Goal: Complete application form

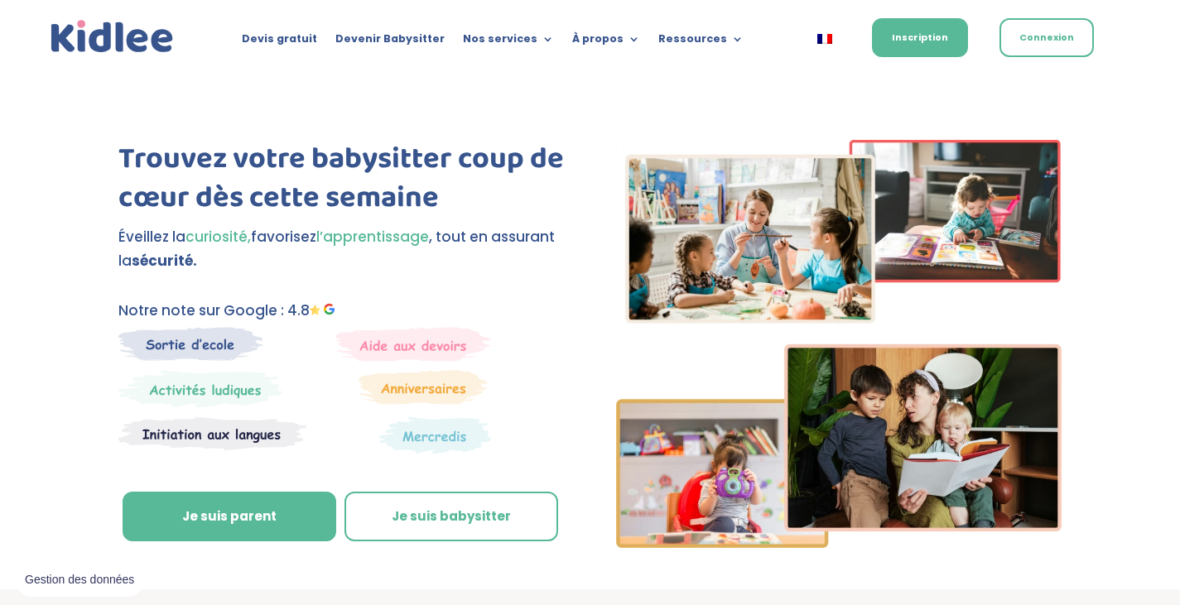
click at [1024, 28] on link "Connexion" at bounding box center [1046, 37] width 94 height 39
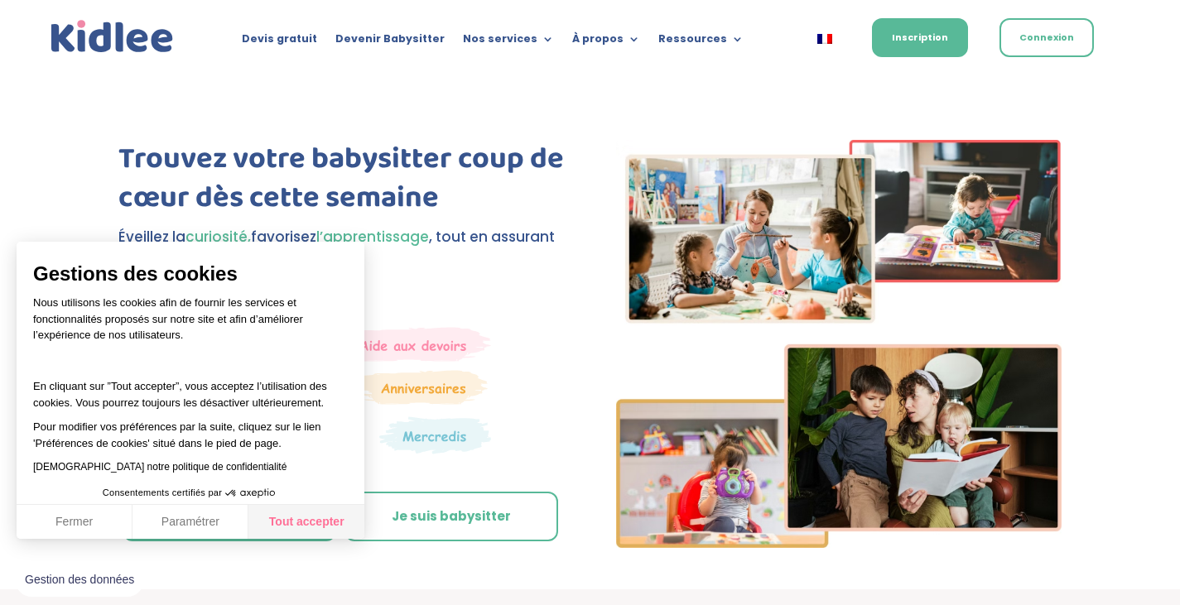
click at [322, 520] on button "Tout accepter" at bounding box center [306, 522] width 116 height 35
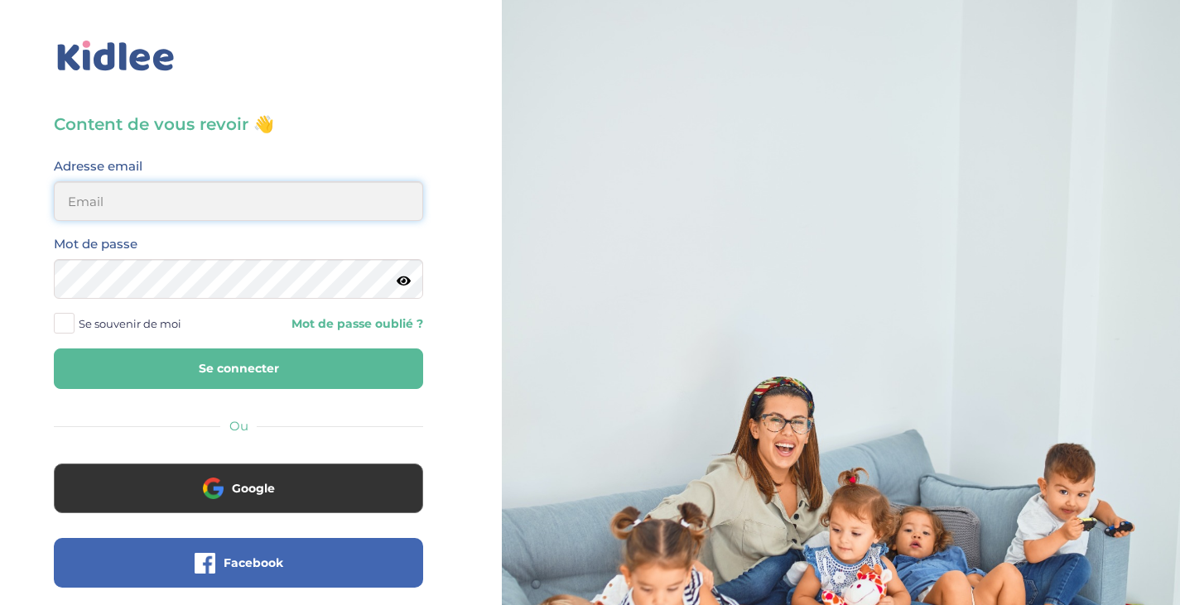
click at [214, 184] on input "email" at bounding box center [238, 201] width 369 height 40
type input "mathildib2006@gmail.com"
click at [402, 284] on icon at bounding box center [404, 281] width 14 height 12
click at [402, 284] on icon at bounding box center [403, 281] width 16 height 12
click at [67, 321] on span at bounding box center [64, 323] width 21 height 21
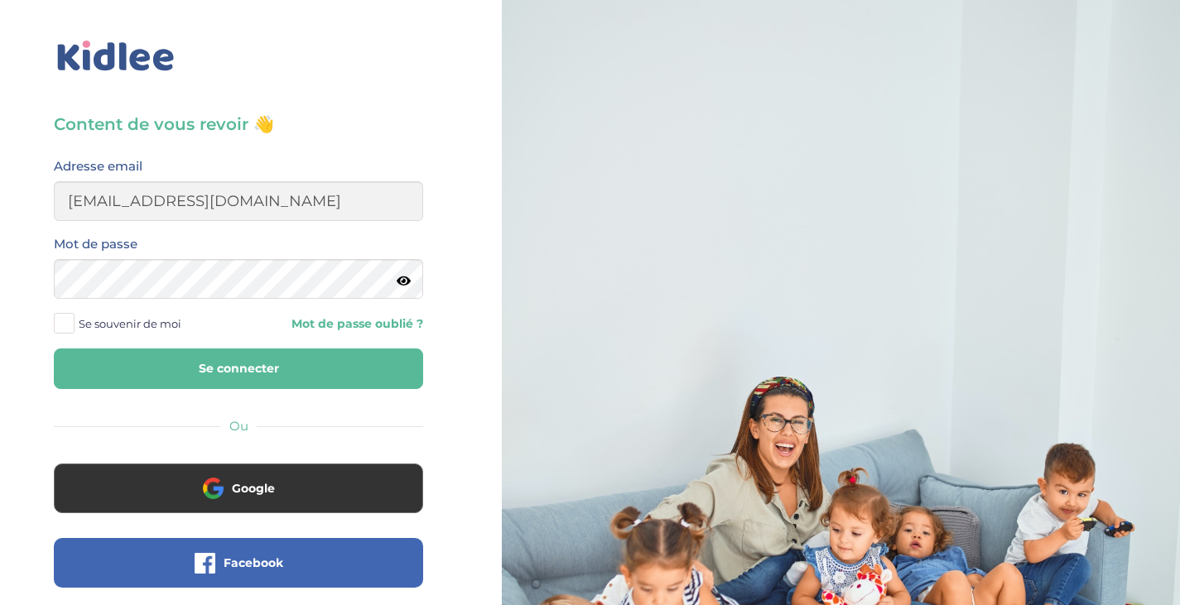
click at [0, 0] on input "Se souvenir de moi" at bounding box center [0, 0] width 0 height 0
click at [167, 373] on button "Se connecter" at bounding box center [238, 369] width 369 height 41
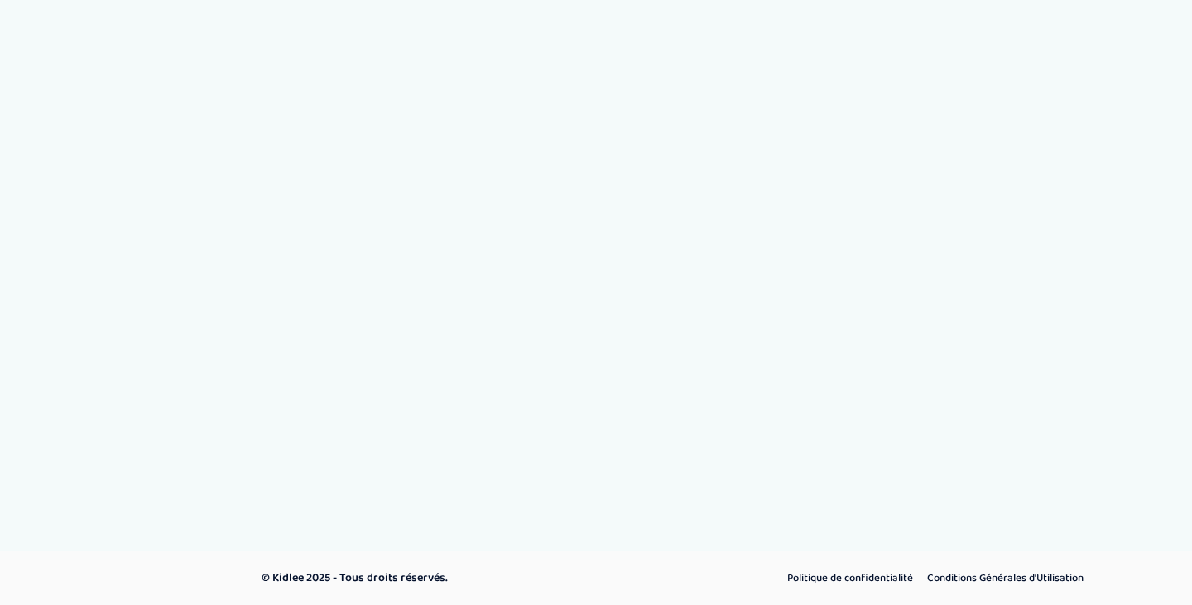
select select "Terminale"
select select "3eme"
select select "Seconde"
select select "Terminale"
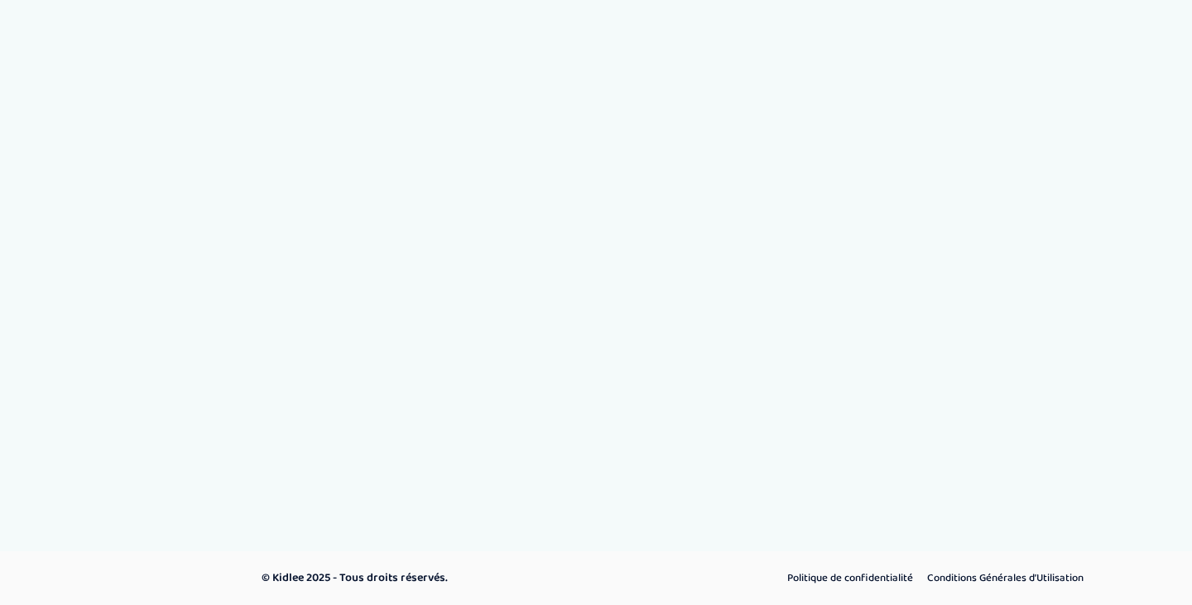
select select "Terminale"
select select "Seconde"
select select "3eme"
select select "Terminale"
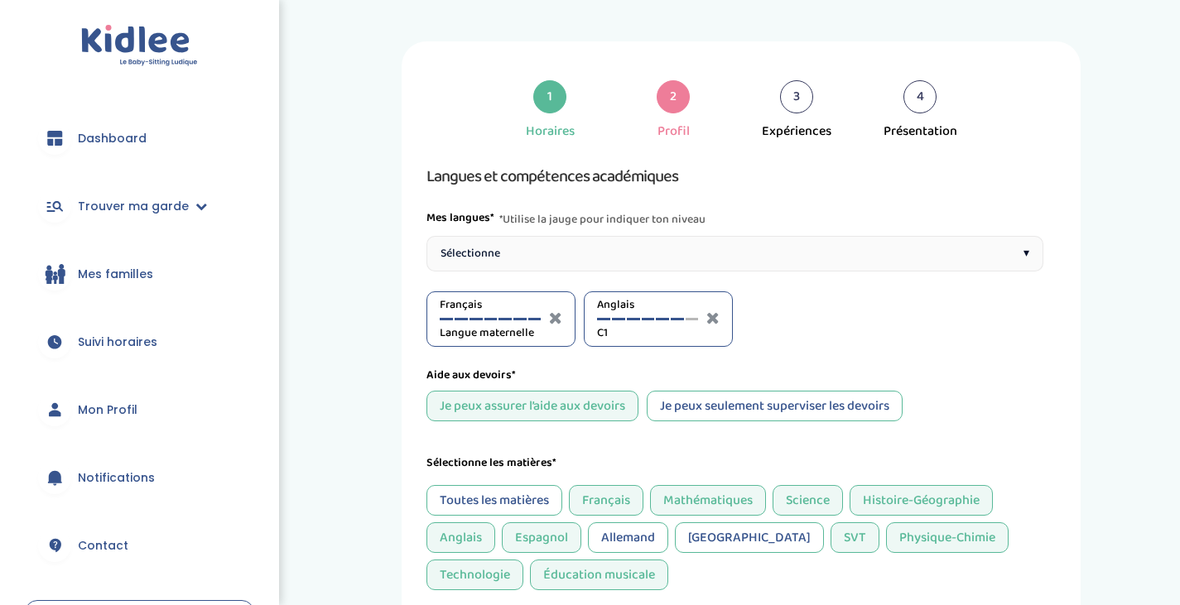
click at [677, 319] on div at bounding box center [677, 319] width 13 height 2
click at [681, 319] on div at bounding box center [677, 319] width 13 height 2
click at [667, 316] on div "Anglais C2" at bounding box center [647, 319] width 101 height 46
click at [667, 321] on div "Anglais C2" at bounding box center [647, 319] width 101 height 46
click at [665, 320] on div "Anglais C2" at bounding box center [647, 319] width 101 height 46
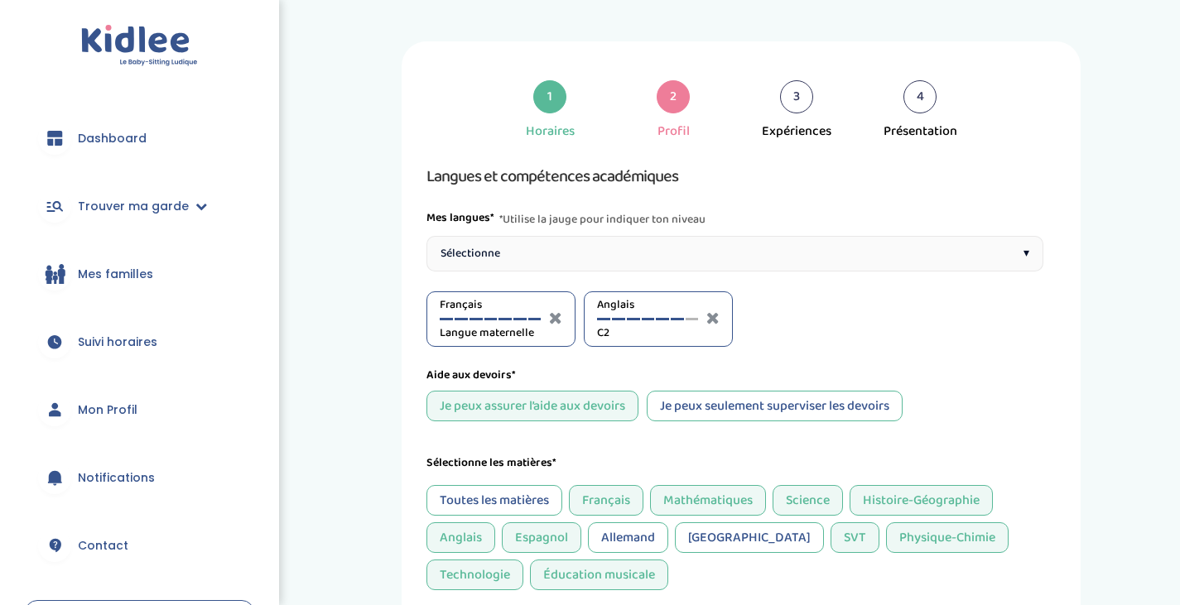
click at [665, 320] on div "Anglais C2" at bounding box center [647, 319] width 101 height 46
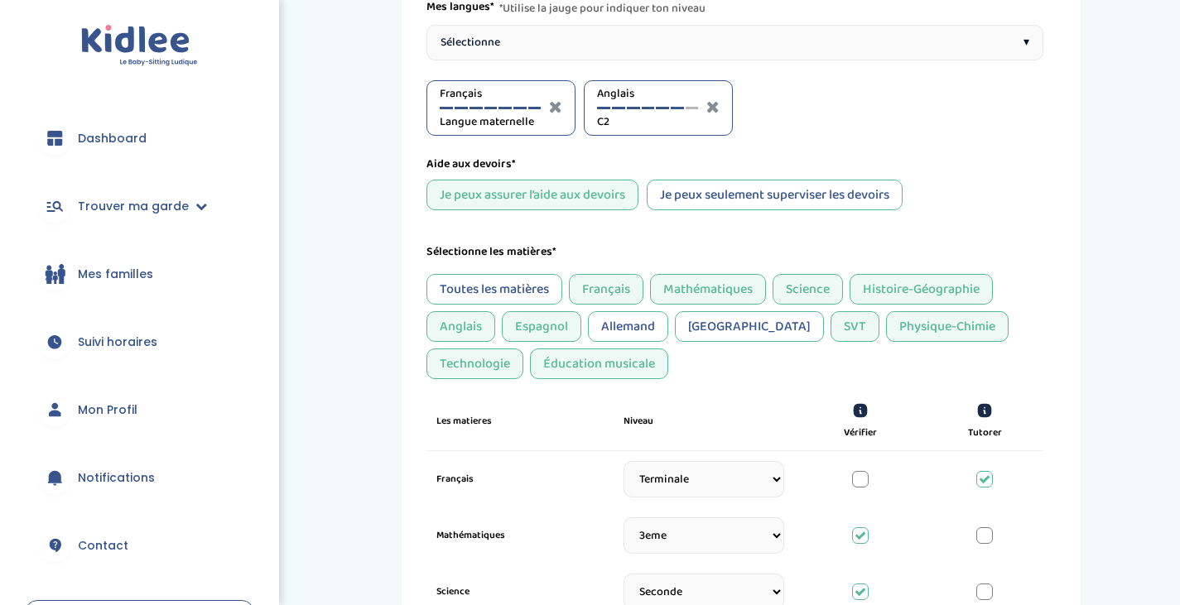
scroll to position [103, 0]
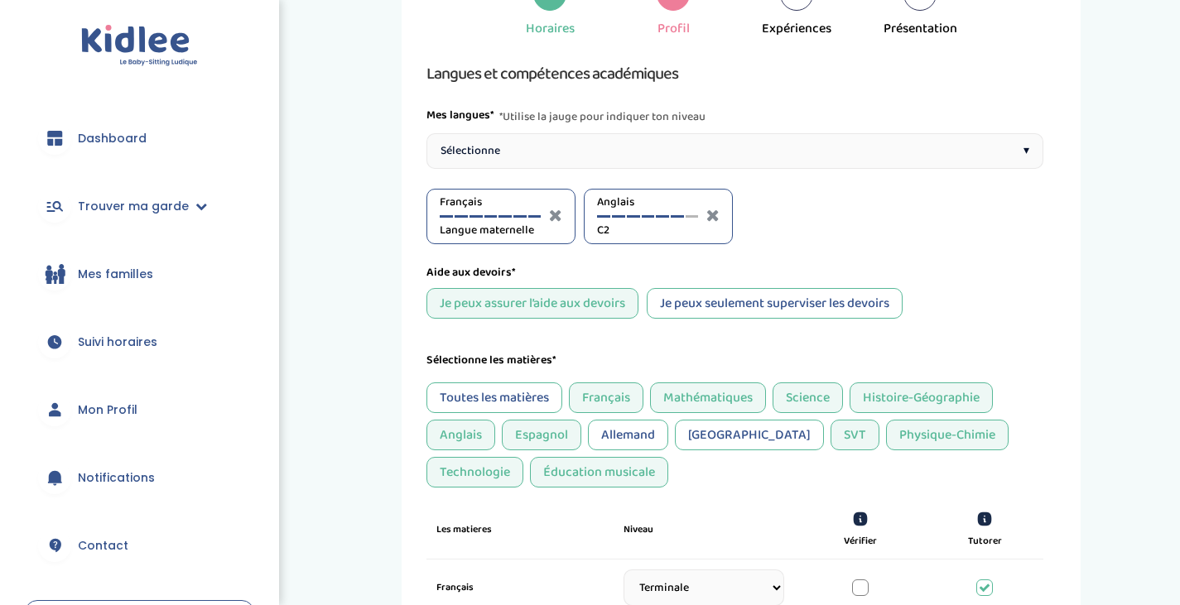
click at [659, 213] on div "Anglais C2" at bounding box center [647, 217] width 101 height 46
click at [665, 220] on div "Anglais C2" at bounding box center [647, 217] width 101 height 46
click at [660, 216] on div at bounding box center [662, 216] width 13 height 2
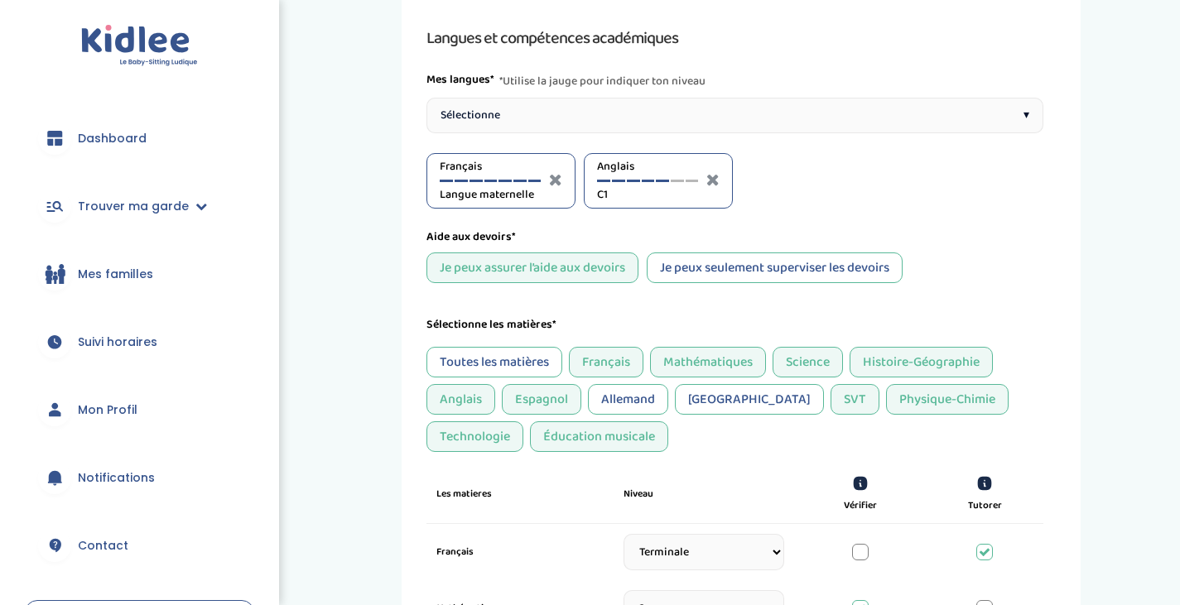
scroll to position [139, 0]
click at [973, 104] on div "Sélectionne ▾" at bounding box center [734, 115] width 617 height 36
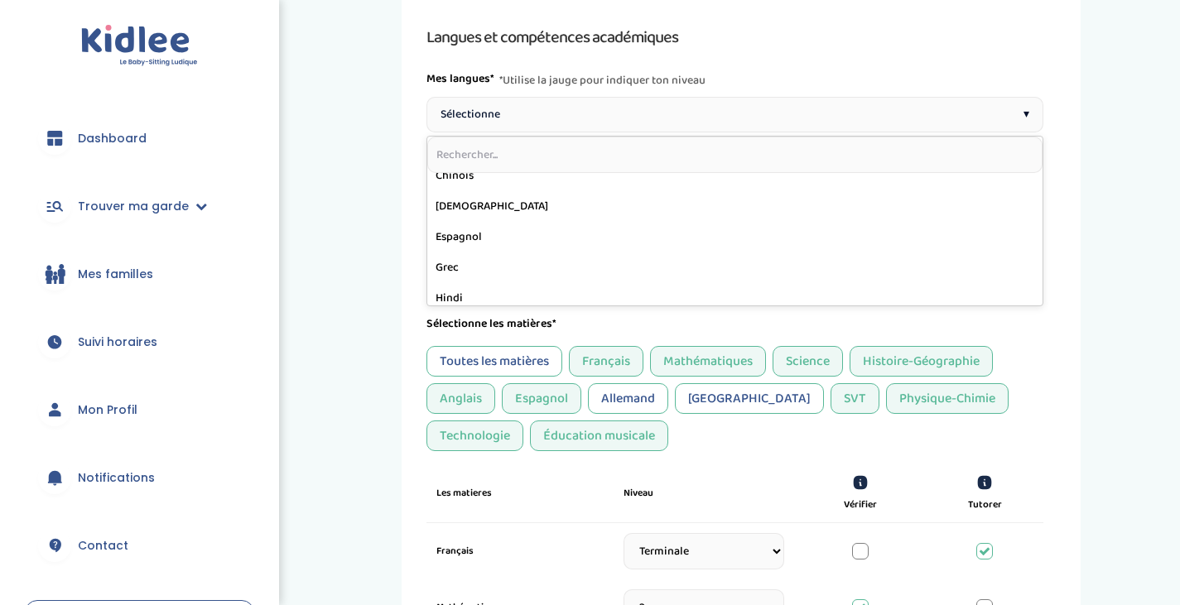
scroll to position [166, 0]
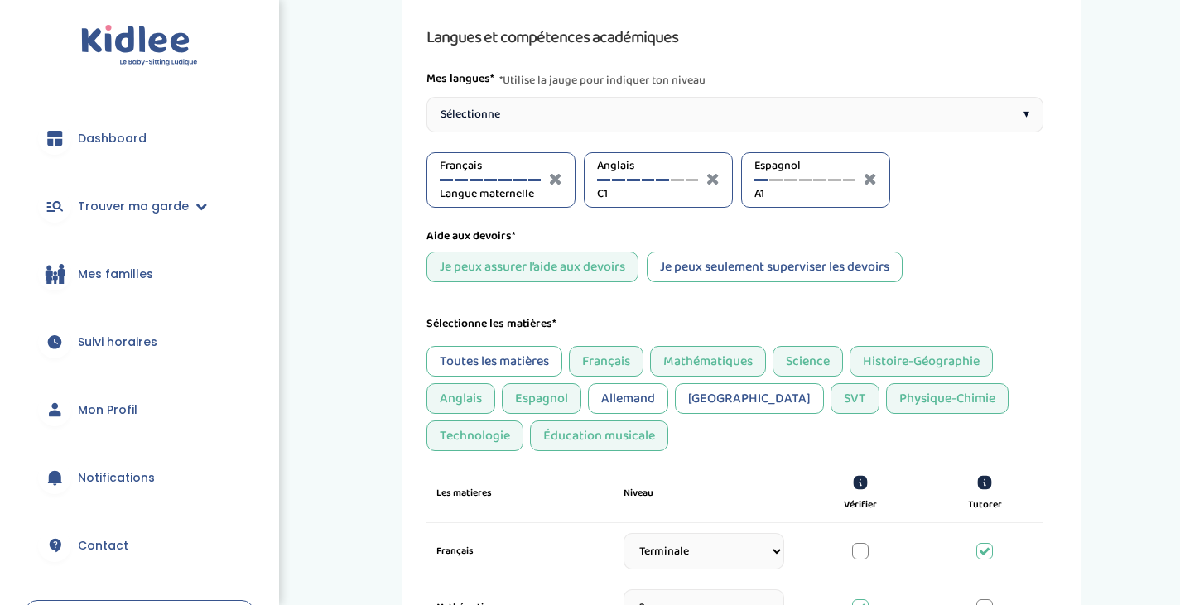
click at [790, 181] on div "Espagnol A1" at bounding box center [804, 180] width 101 height 46
click at [790, 177] on div "Espagnol A1" at bounding box center [804, 180] width 101 height 46
click at [789, 180] on div at bounding box center [790, 180] width 13 height 2
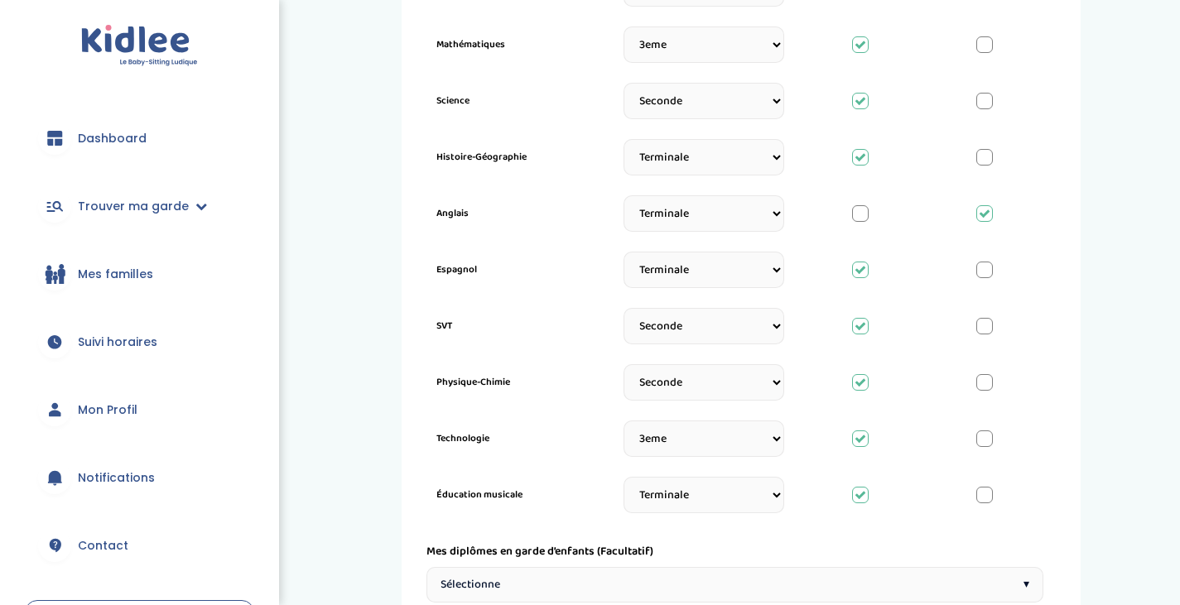
scroll to position [708, 0]
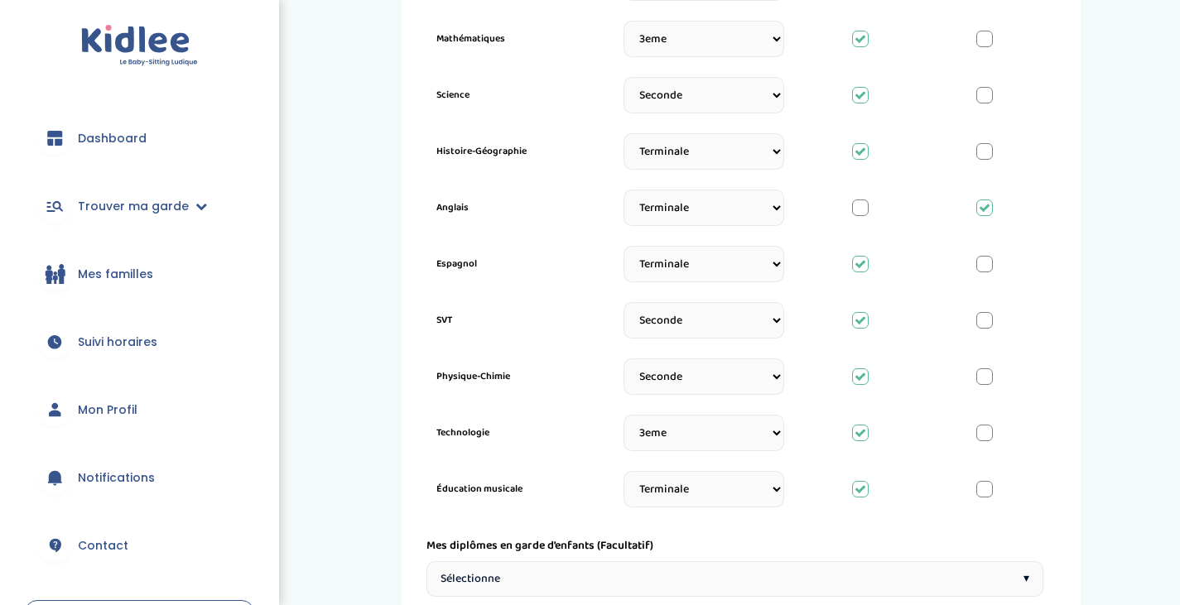
click at [987, 152] on div at bounding box center [984, 151] width 17 height 17
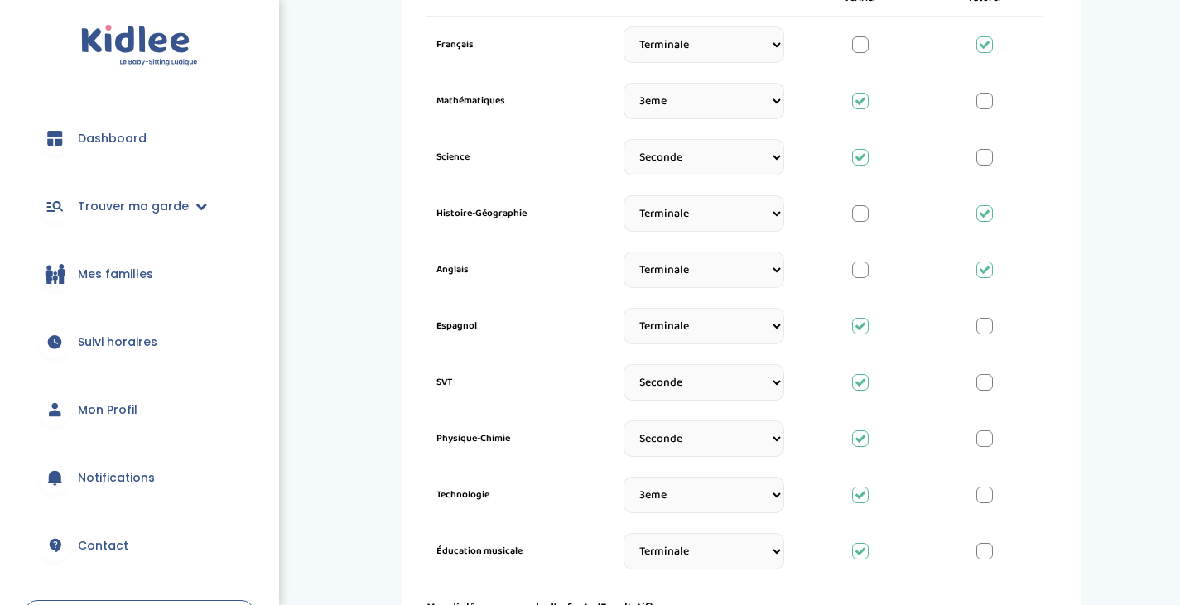
scroll to position [647, 0]
click at [982, 208] on div at bounding box center [984, 213] width 17 height 17
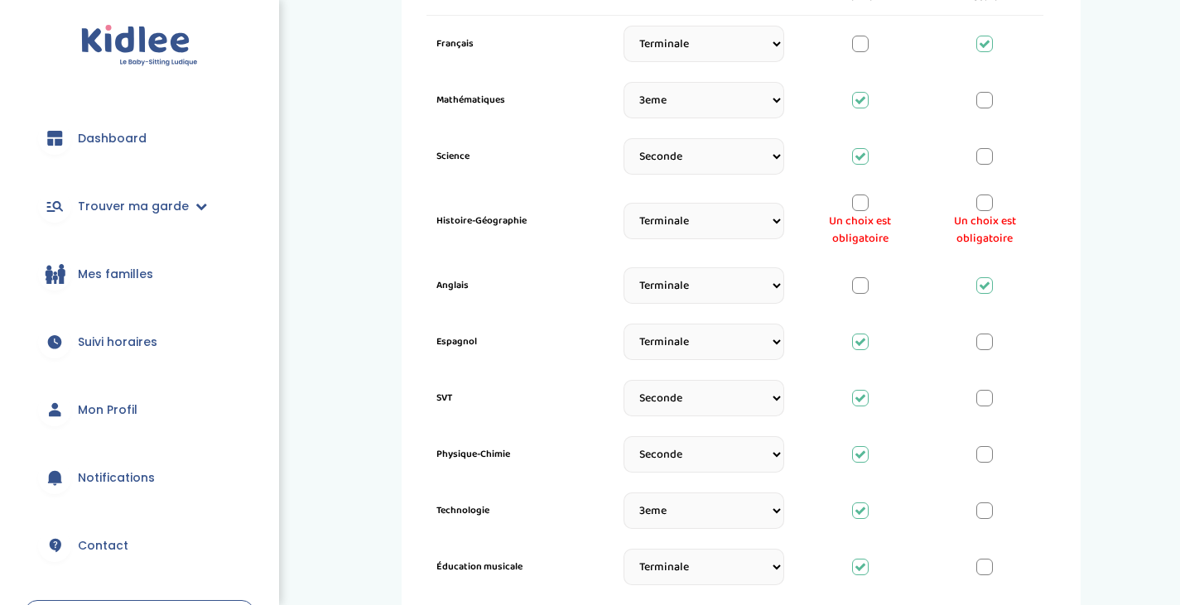
click at [859, 206] on div at bounding box center [860, 203] width 17 height 17
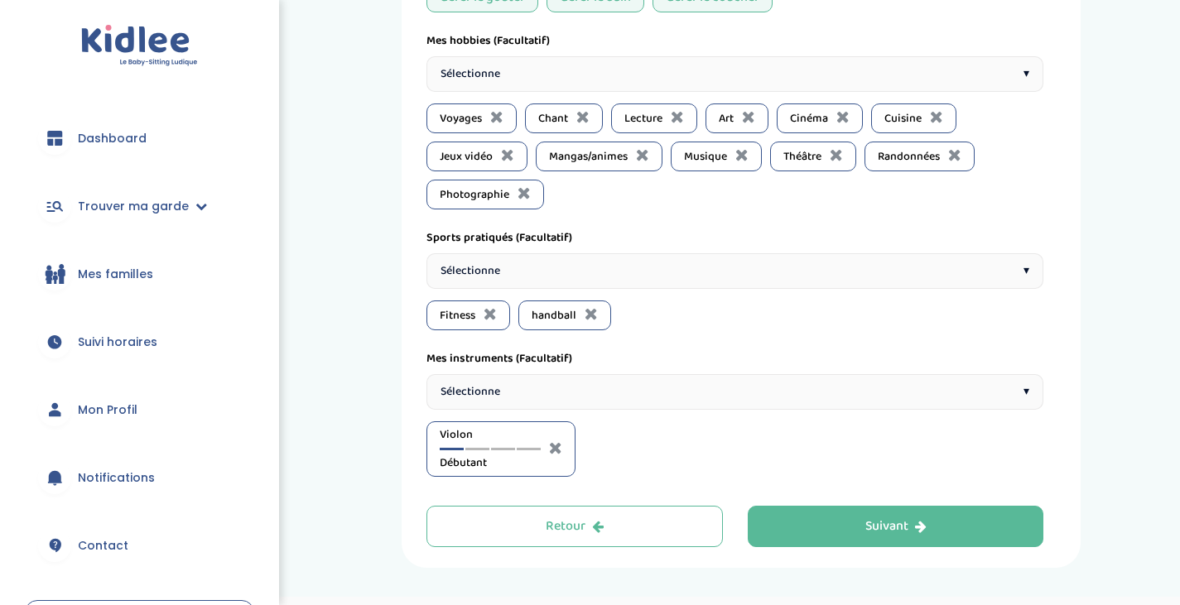
scroll to position [1615, 0]
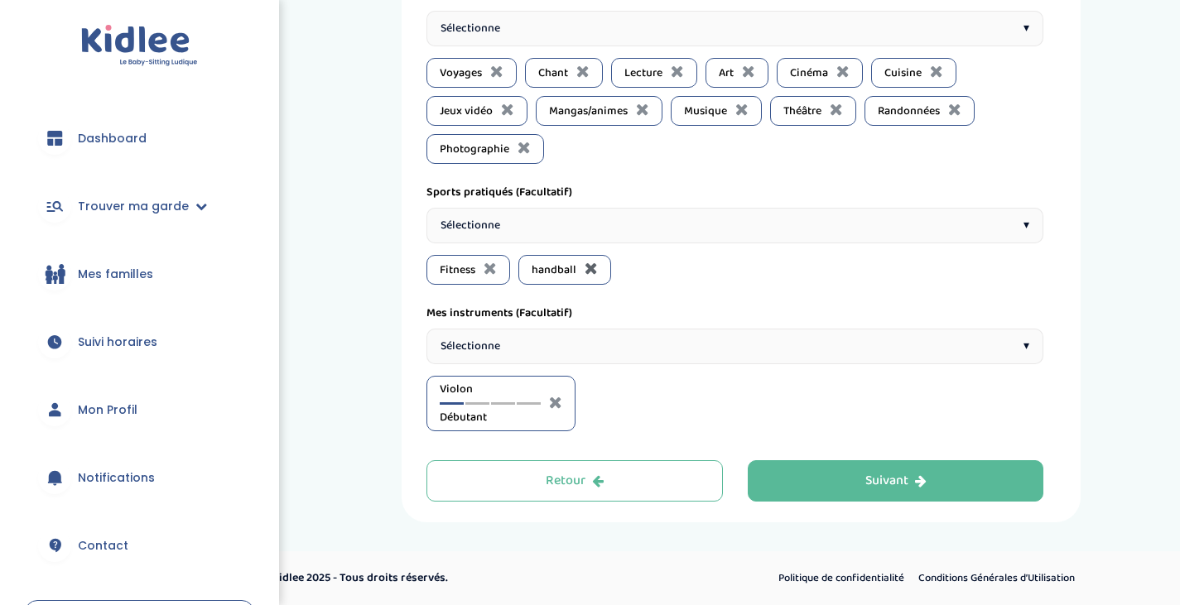
click at [594, 263] on icon at bounding box center [591, 268] width 13 height 17
click at [604, 228] on div "Sélectionne ▾" at bounding box center [734, 226] width 617 height 36
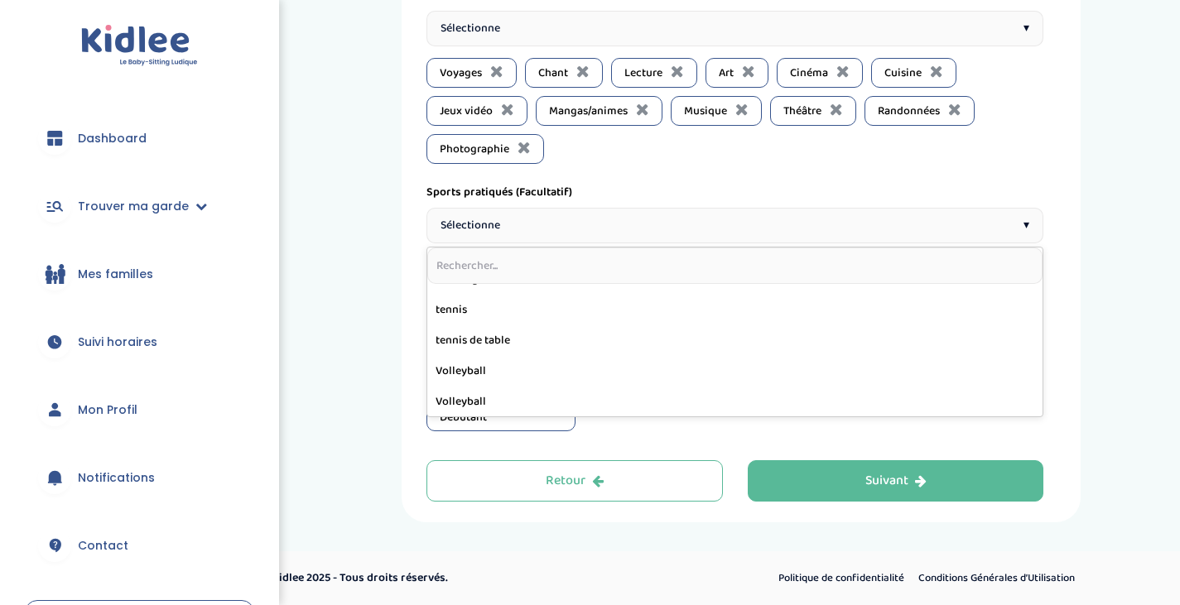
scroll to position [595, 0]
click at [516, 261] on input "text" at bounding box center [734, 266] width 615 height 36
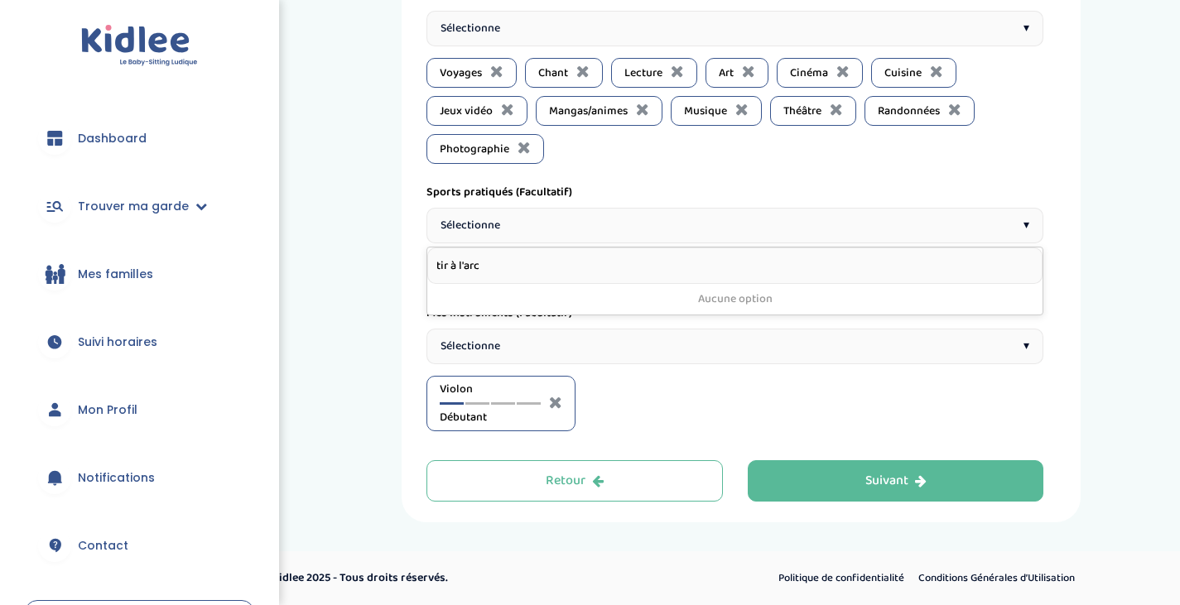
type input "tir à l'arc"
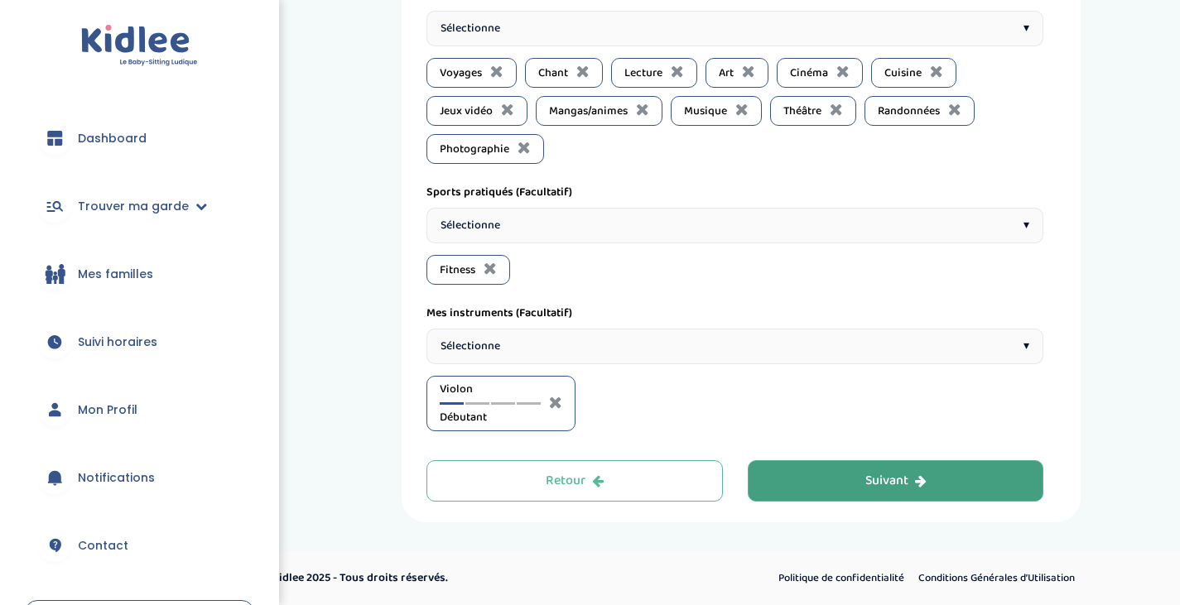
click at [844, 480] on button "Suivant" at bounding box center [896, 480] width 296 height 41
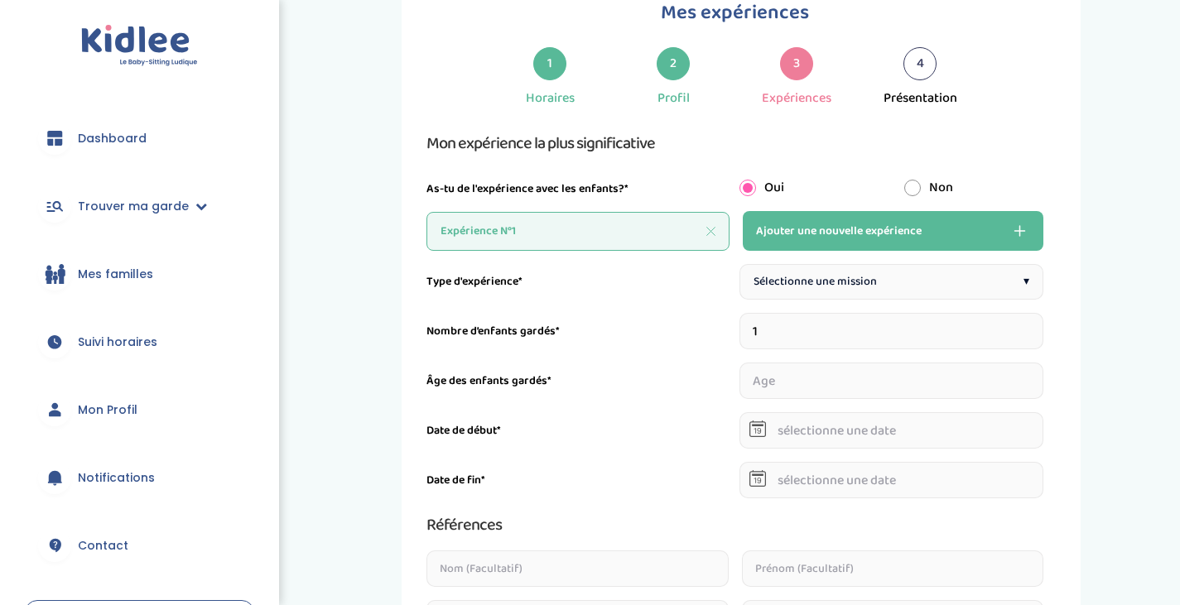
scroll to position [62, 0]
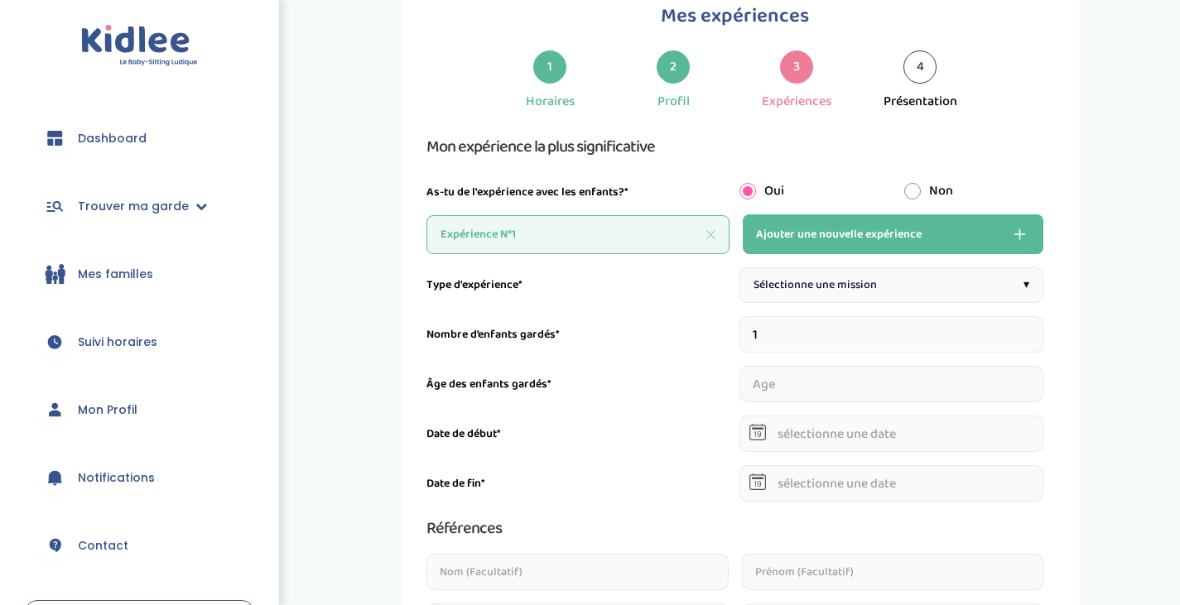
drag, startPoint x: 861, startPoint y: 152, endPoint x: 857, endPoint y: 171, distance: 20.3
click at [857, 171] on div "Mon expérience la plus significative As-tu de l'expérience avec les enfants?* O…" at bounding box center [734, 167] width 617 height 68
click at [473, 84] on div "1 Horaires 2 Profil 3 Expériences 4 Présentation" at bounding box center [734, 81] width 617 height 61
